Goal: Information Seeking & Learning: Learn about a topic

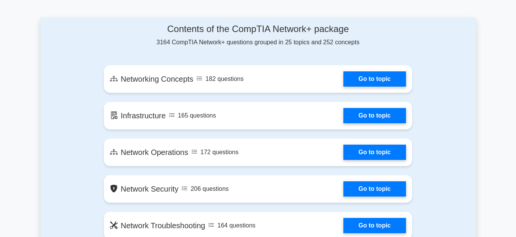
scroll to position [427, 0]
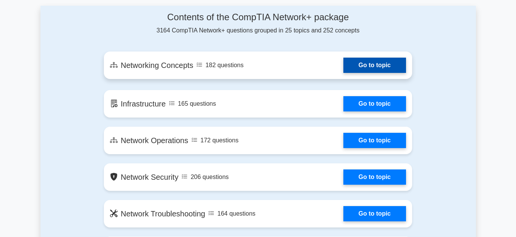
click at [378, 66] on link "Go to topic" at bounding box center [375, 65] width 63 height 15
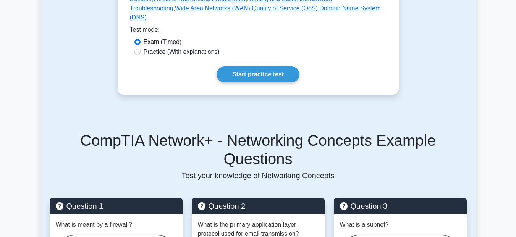
scroll to position [247, 0]
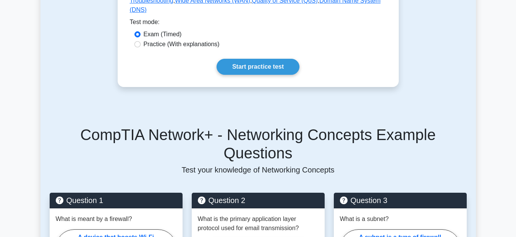
click at [151, 49] on label "Practice (With explanations)" at bounding box center [182, 44] width 76 height 9
click at [141, 47] on input "Practice (With explanations)" at bounding box center [138, 44] width 6 height 6
radio input "true"
click at [150, 39] on label "Exam (Timed)" at bounding box center [163, 34] width 38 height 9
click at [141, 37] on input "Exam (Timed)" at bounding box center [138, 34] width 6 height 6
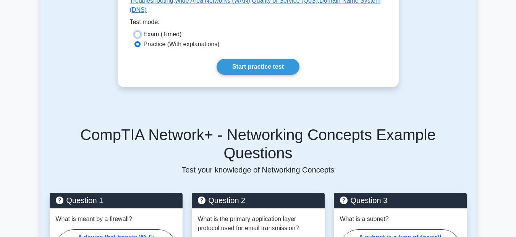
radio input "true"
click at [167, 49] on label "Practice (With explanations)" at bounding box center [182, 44] width 76 height 9
click at [141, 47] on input "Practice (With explanations)" at bounding box center [138, 44] width 6 height 6
radio input "true"
click at [257, 74] on link "Start practice test" at bounding box center [258, 67] width 83 height 16
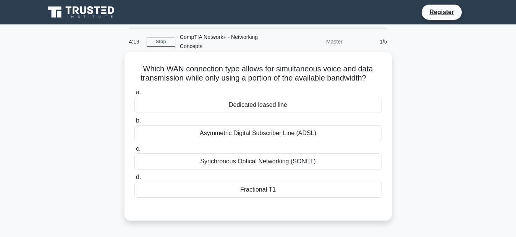
click at [273, 166] on div "Synchronous Optical Networking (SONET)" at bounding box center [259, 162] width 248 height 16
click at [135, 152] on input "c. Synchronous Optical Networking (SONET)" at bounding box center [135, 149] width 0 height 5
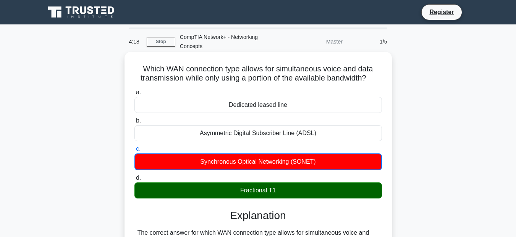
click at [271, 189] on div "Fractional T1" at bounding box center [259, 191] width 248 height 16
click at [135, 181] on input "d. Fractional T1" at bounding box center [135, 178] width 0 height 5
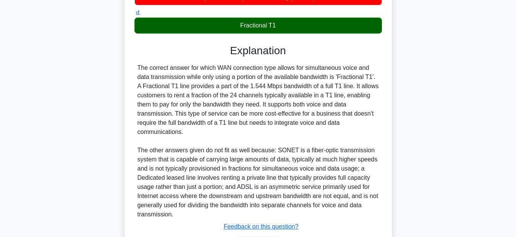
scroll to position [216, 0]
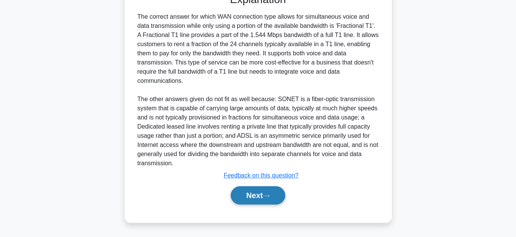
click at [254, 194] on button "Next" at bounding box center [258, 196] width 55 height 18
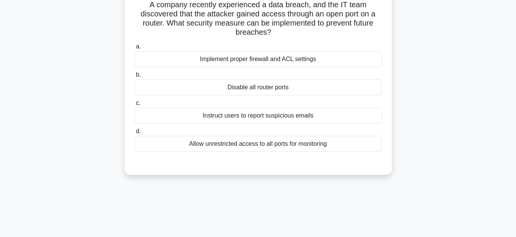
scroll to position [37, 0]
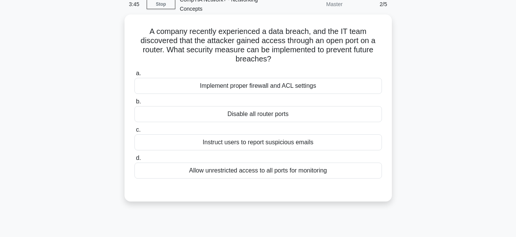
click at [261, 88] on div "Implement proper firewall and ACL settings" at bounding box center [259, 86] width 248 height 16
click at [135, 76] on input "a. Implement proper firewall and ACL settings" at bounding box center [135, 73] width 0 height 5
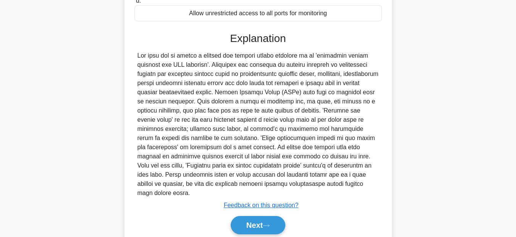
scroll to position [216, 0]
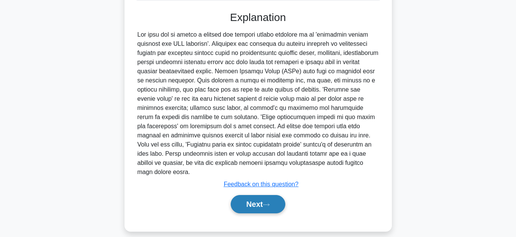
click at [243, 203] on button "Next" at bounding box center [258, 204] width 55 height 18
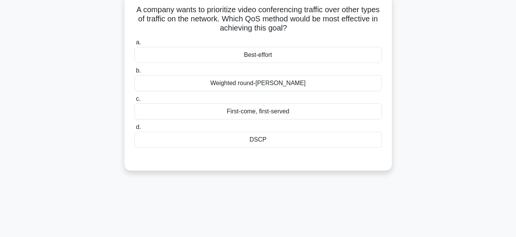
scroll to position [55, 0]
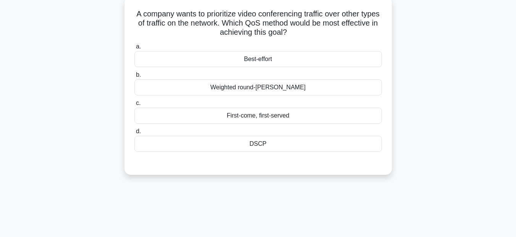
click at [287, 88] on div "Weighted round-robin" at bounding box center [259, 87] width 248 height 16
click at [135, 78] on input "b. Weighted round-robin" at bounding box center [135, 75] width 0 height 5
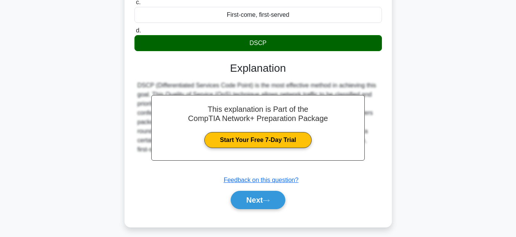
scroll to position [175, 0]
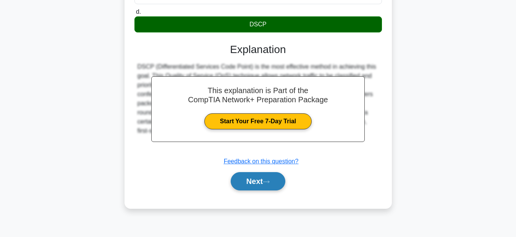
click at [256, 177] on button "Next" at bounding box center [258, 181] width 55 height 18
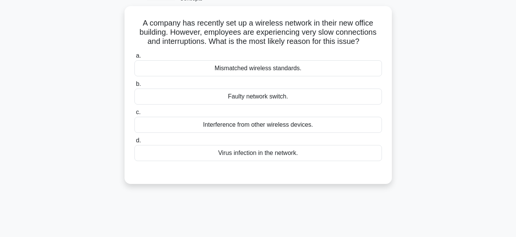
scroll to position [47, 0]
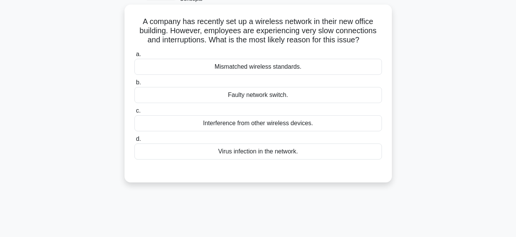
click at [298, 69] on div "Mismatched wireless standards." at bounding box center [259, 67] width 248 height 16
click at [135, 57] on input "a. Mismatched wireless standards." at bounding box center [135, 54] width 0 height 5
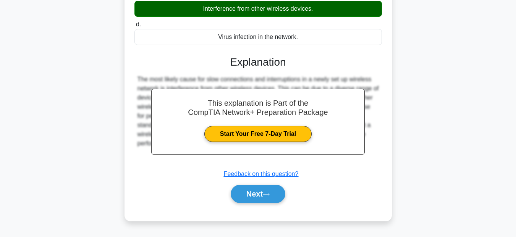
scroll to position [170, 0]
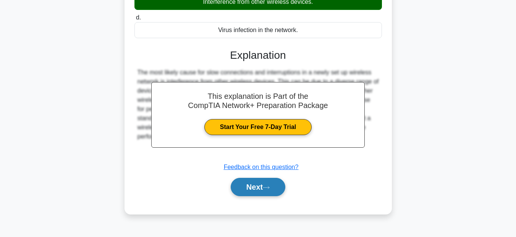
drag, startPoint x: 247, startPoint y: 182, endPoint x: 247, endPoint y: 190, distance: 8.0
click at [247, 183] on button "Next" at bounding box center [258, 187] width 55 height 18
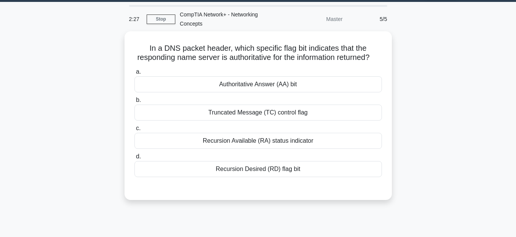
scroll to position [19, 0]
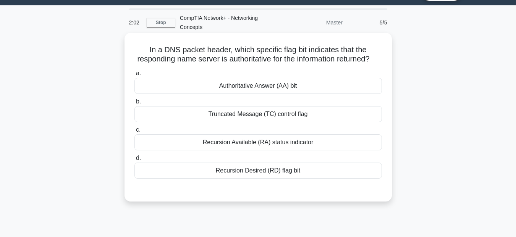
click at [274, 179] on div "Recursion Desired (RD) flag bit" at bounding box center [259, 171] width 248 height 16
click at [135, 161] on input "d. Recursion Desired (RD) flag bit" at bounding box center [135, 158] width 0 height 5
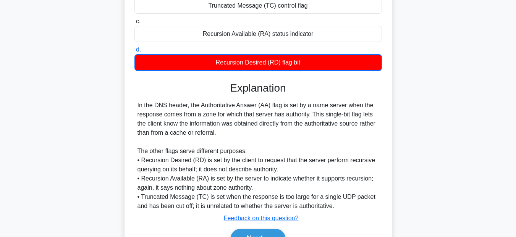
scroll to position [180, 0]
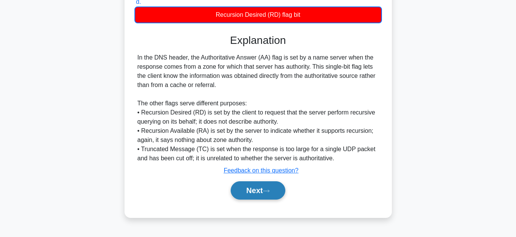
click at [264, 195] on button "Next" at bounding box center [258, 191] width 55 height 18
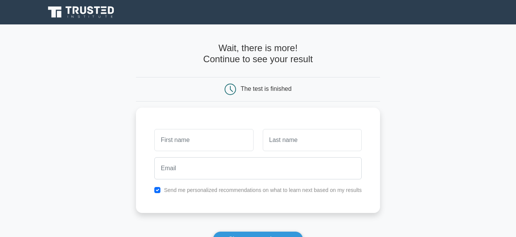
scroll to position [59, 0]
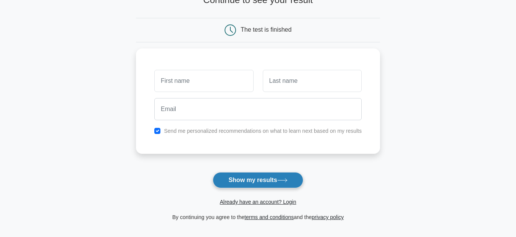
click at [256, 181] on button "Show my results" at bounding box center [258, 180] width 90 height 16
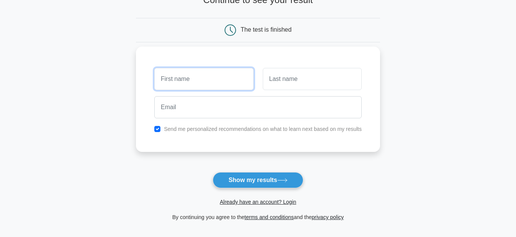
click at [225, 79] on input "text" at bounding box center [203, 79] width 99 height 22
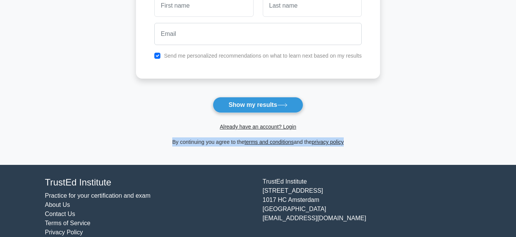
drag, startPoint x: 513, startPoint y: 126, endPoint x: 520, endPoint y: 155, distance: 29.5
click at [516, 156] on html "Register and the" at bounding box center [258, 57] width 516 height 384
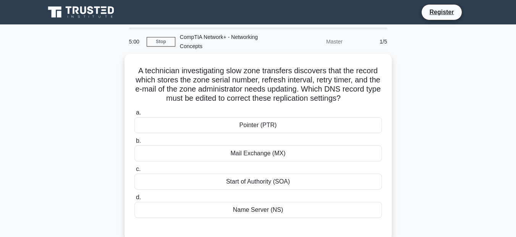
scroll to position [175, 0]
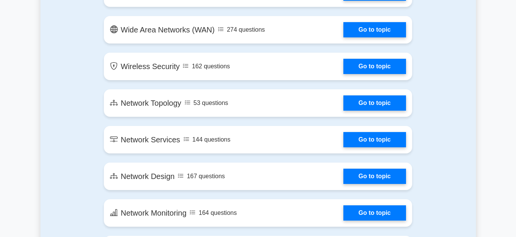
scroll to position [1137, 0]
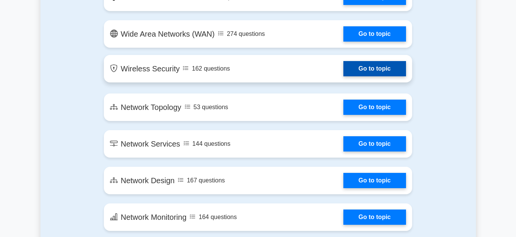
click at [390, 70] on link "Go to topic" at bounding box center [375, 68] width 63 height 15
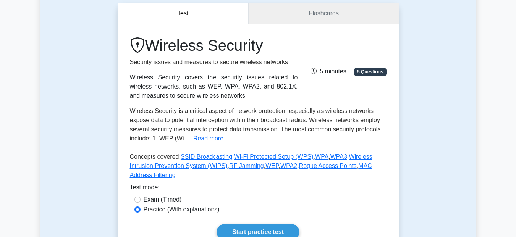
scroll to position [78, 0]
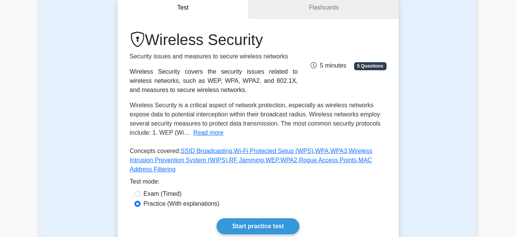
click at [310, 10] on link "Flashcards" at bounding box center [324, 8] width 150 height 22
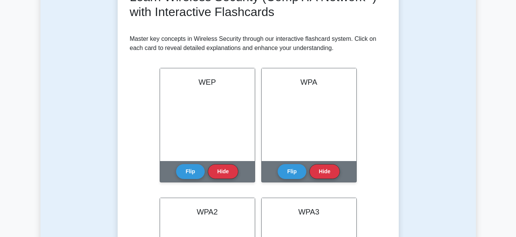
scroll to position [133, 0]
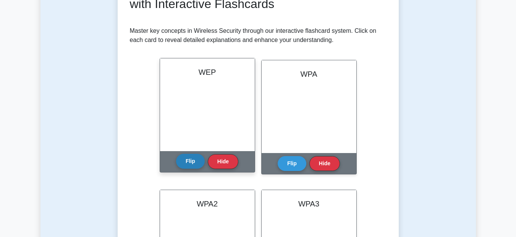
click at [190, 158] on button "Flip" at bounding box center [190, 161] width 29 height 15
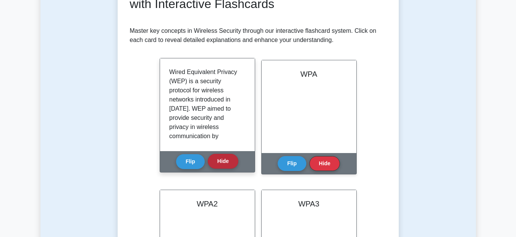
click at [223, 163] on button "Hide" at bounding box center [223, 161] width 31 height 15
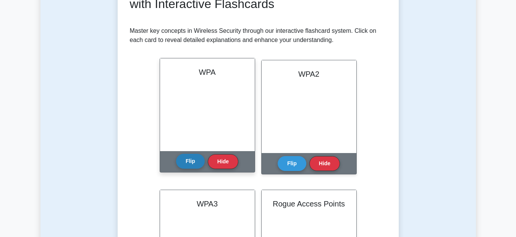
click at [191, 159] on button "Flip" at bounding box center [190, 161] width 29 height 15
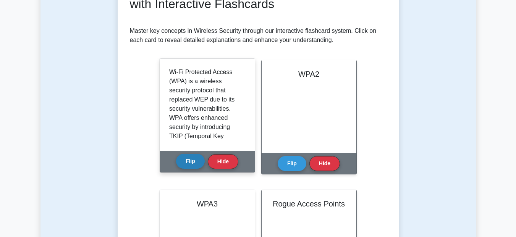
click at [188, 164] on button "Flip" at bounding box center [190, 161] width 29 height 15
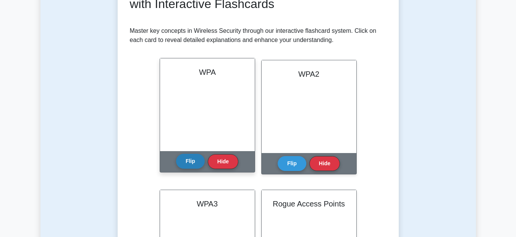
click at [191, 163] on button "Flip" at bounding box center [190, 161] width 29 height 15
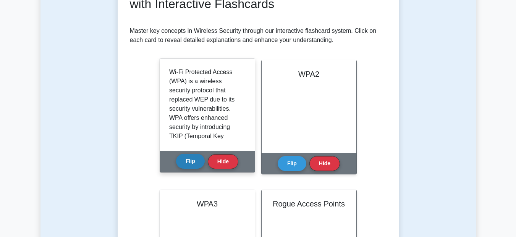
click at [191, 163] on button "Flip" at bounding box center [190, 161] width 29 height 15
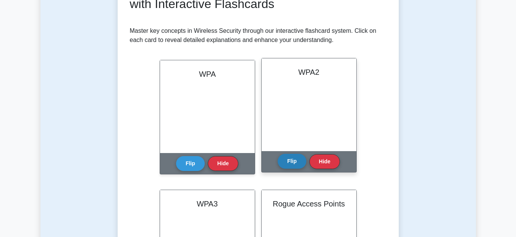
click at [295, 162] on button "Flip" at bounding box center [292, 161] width 29 height 15
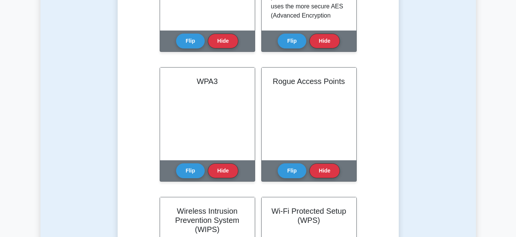
scroll to position [289, 0]
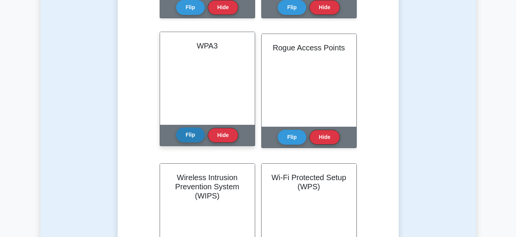
click at [195, 135] on button "Flip" at bounding box center [190, 135] width 29 height 15
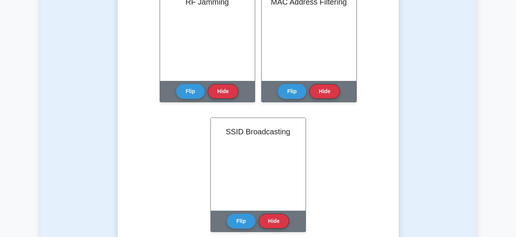
scroll to position [630, 0]
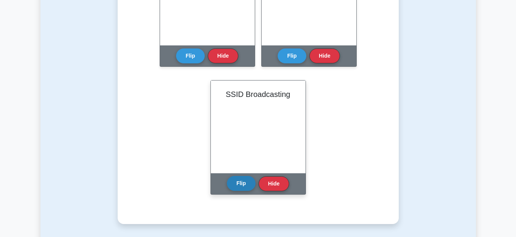
click at [242, 186] on button "Flip" at bounding box center [241, 183] width 29 height 15
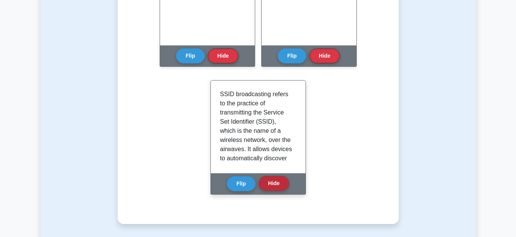
click at [278, 190] on button "Hide" at bounding box center [274, 183] width 31 height 15
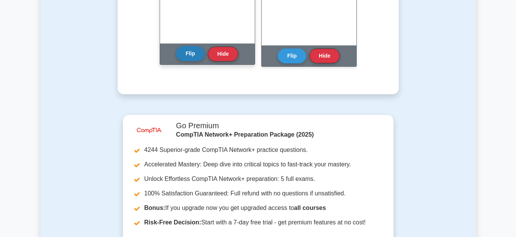
click at [192, 56] on button "Flip" at bounding box center [190, 53] width 29 height 15
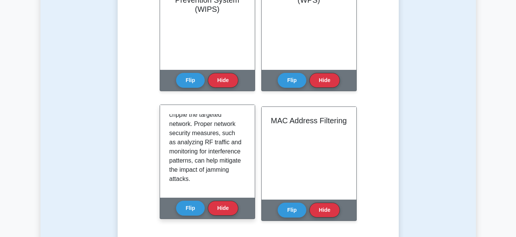
scroll to position [170, 0]
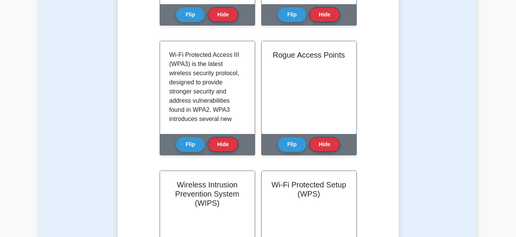
scroll to position [0, 0]
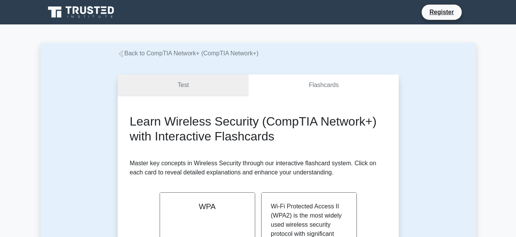
click at [194, 90] on link "Test" at bounding box center [183, 86] width 131 height 22
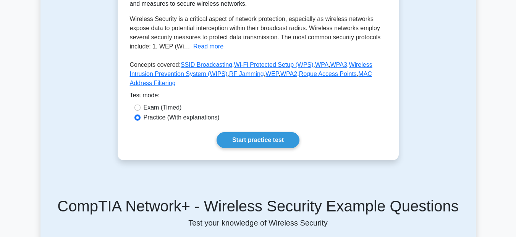
scroll to position [188, 0]
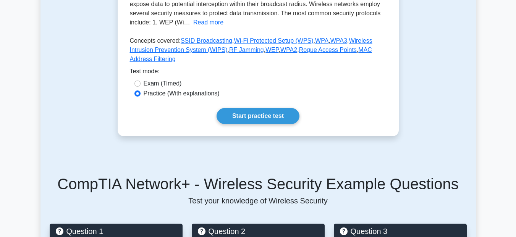
click at [161, 79] on label "Exam (Timed)" at bounding box center [163, 83] width 38 height 9
click at [141, 81] on input "Exam (Timed)" at bounding box center [138, 84] width 6 height 6
radio input "true"
click at [161, 89] on label "Practice (With explanations)" at bounding box center [182, 93] width 76 height 9
click at [141, 91] on input "Practice (With explanations)" at bounding box center [138, 94] width 6 height 6
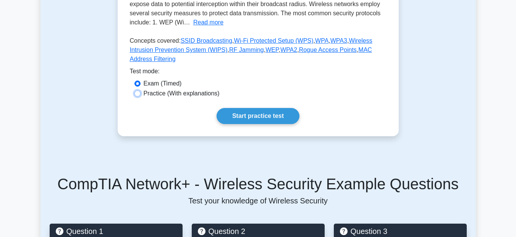
radio input "true"
click at [247, 108] on link "Start practice test" at bounding box center [258, 116] width 83 height 16
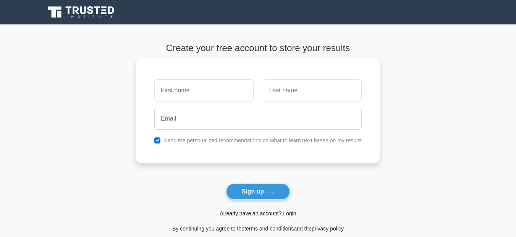
click at [221, 95] on input "text" at bounding box center [203, 90] width 99 height 22
